Goal: Find specific page/section: Find specific page/section

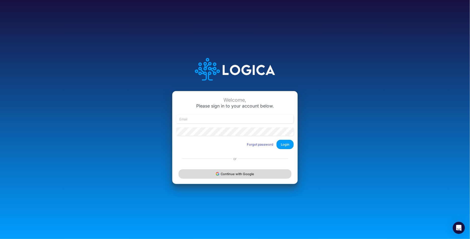
click at [259, 170] on button "Continue with Google" at bounding box center [235, 173] width 113 height 9
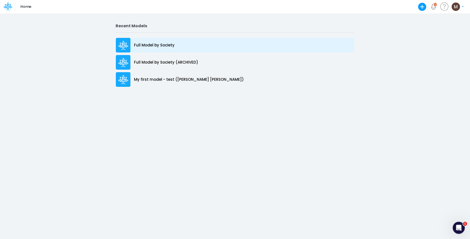
click at [157, 47] on p "Full Model by Society" at bounding box center [154, 45] width 41 height 6
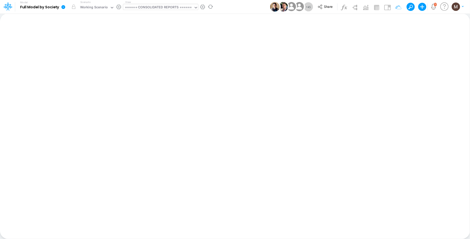
click at [168, 9] on div "====== CONSOLIDATED REPORTS ======" at bounding box center [158, 8] width 67 height 6
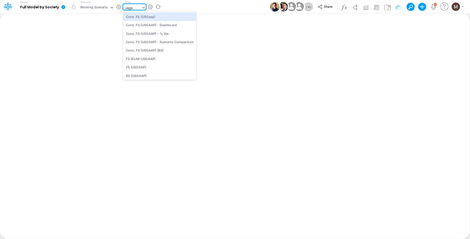
type input "usgaap"
click at [167, 16] on div "Cons. FS (USGaap)" at bounding box center [159, 16] width 73 height 8
type input "Consolidated FS - USGAAP"
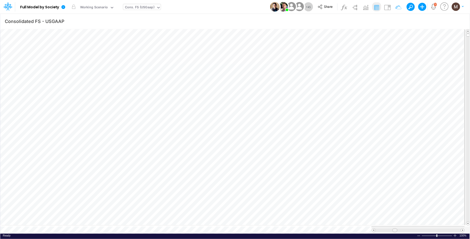
drag, startPoint x: 391, startPoint y: 228, endPoint x: 395, endPoint y: 228, distance: 3.8
click at [395, 228] on span at bounding box center [394, 229] width 3 height 3
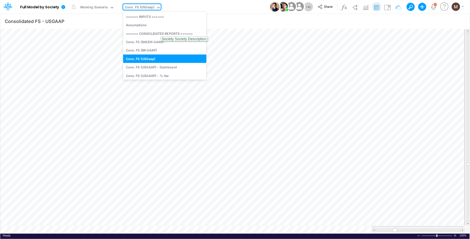
click at [130, 7] on div "Cons. FS (USGaap)" at bounding box center [139, 8] width 29 height 6
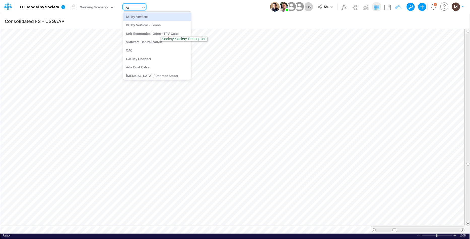
type input "cac"
click at [143, 18] on div "CAC" at bounding box center [157, 16] width 68 height 8
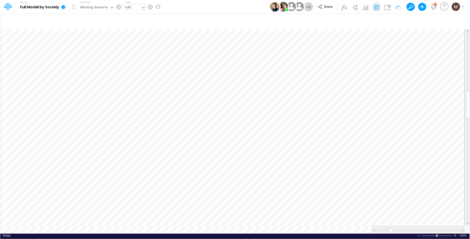
scroll to position [0, 0]
